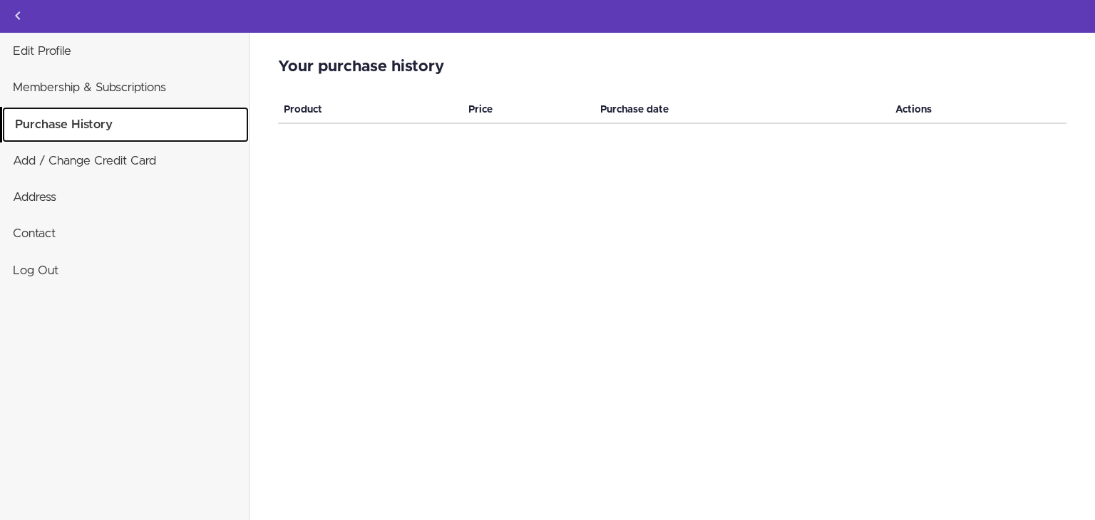
click at [75, 125] on link "Purchase History" at bounding box center [125, 125] width 247 height 36
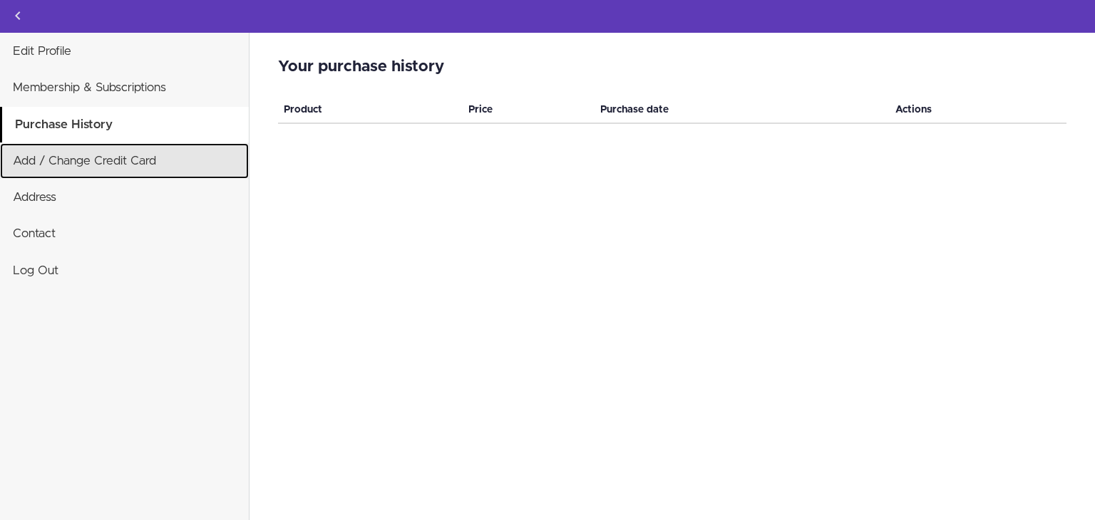
click at [82, 155] on link "Add / Change Credit Card" at bounding box center [124, 161] width 249 height 36
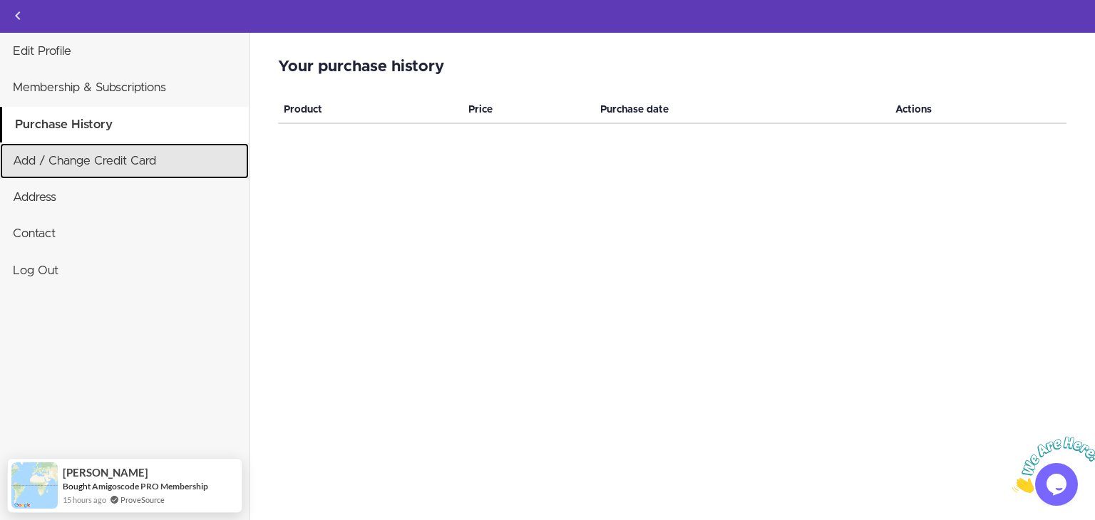
click at [83, 160] on link "Add / Change Credit Card" at bounding box center [124, 161] width 249 height 36
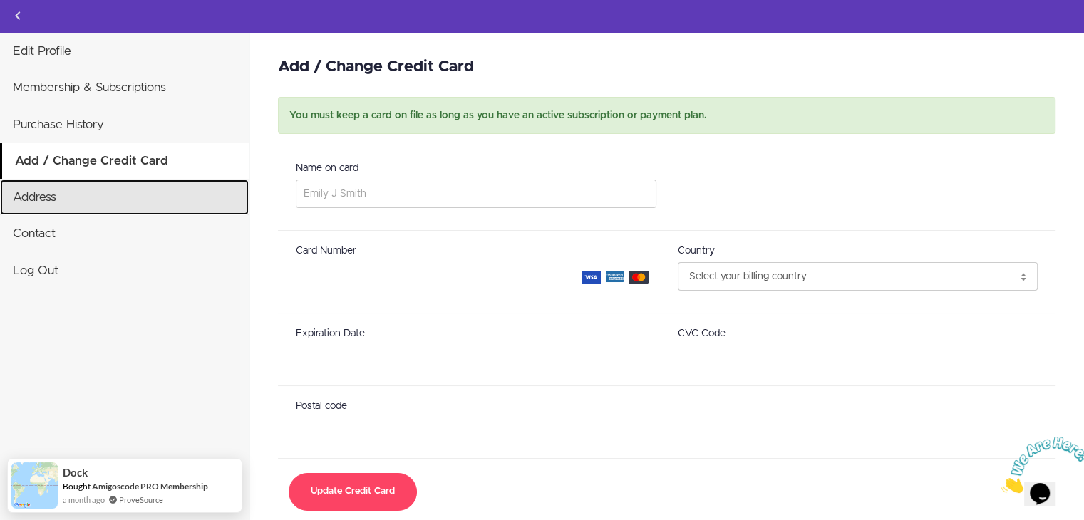
click at [53, 205] on link "Address" at bounding box center [124, 198] width 249 height 36
